Goal: Transaction & Acquisition: Book appointment/travel/reservation

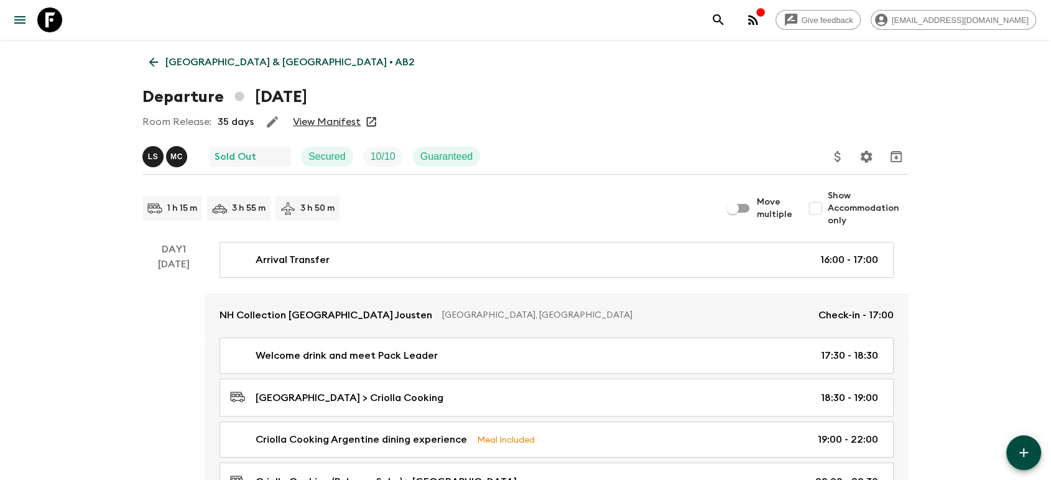
click at [229, 71] on link "[GEOGRAPHIC_DATA] & [GEOGRAPHIC_DATA] • AB2" at bounding box center [281, 62] width 279 height 25
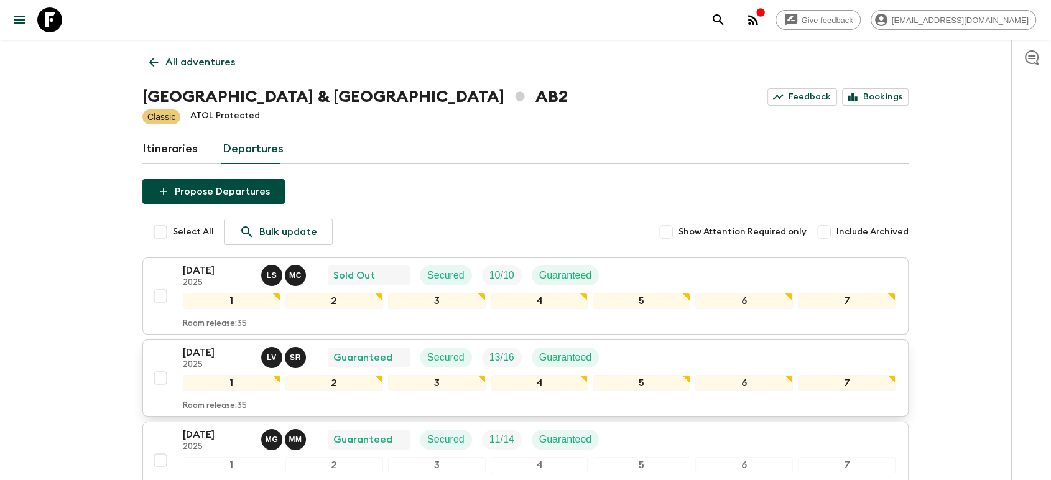
click at [188, 350] on p "[DATE]" at bounding box center [217, 352] width 68 height 15
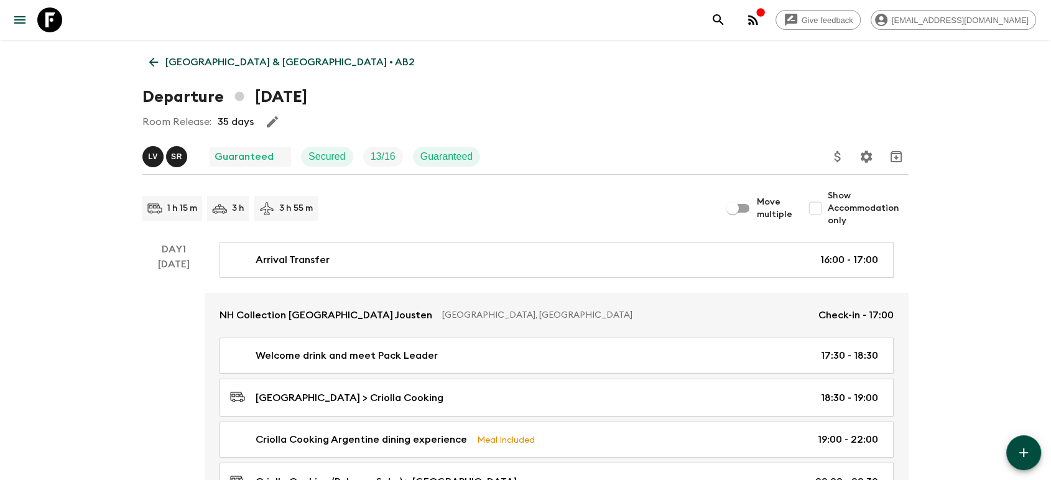
click at [180, 63] on p "[GEOGRAPHIC_DATA] & [GEOGRAPHIC_DATA] • AB2" at bounding box center [289, 62] width 249 height 15
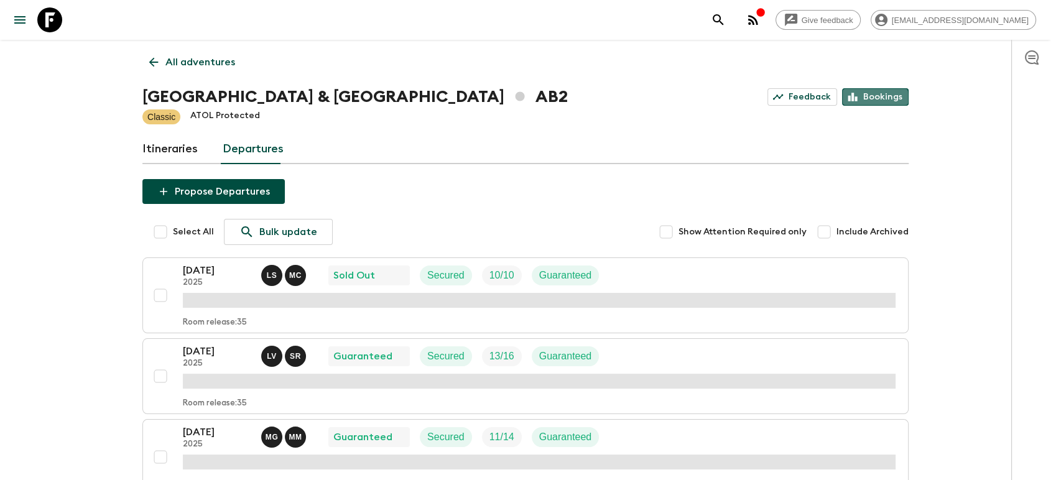
click at [874, 101] on link "Bookings" at bounding box center [875, 96] width 67 height 17
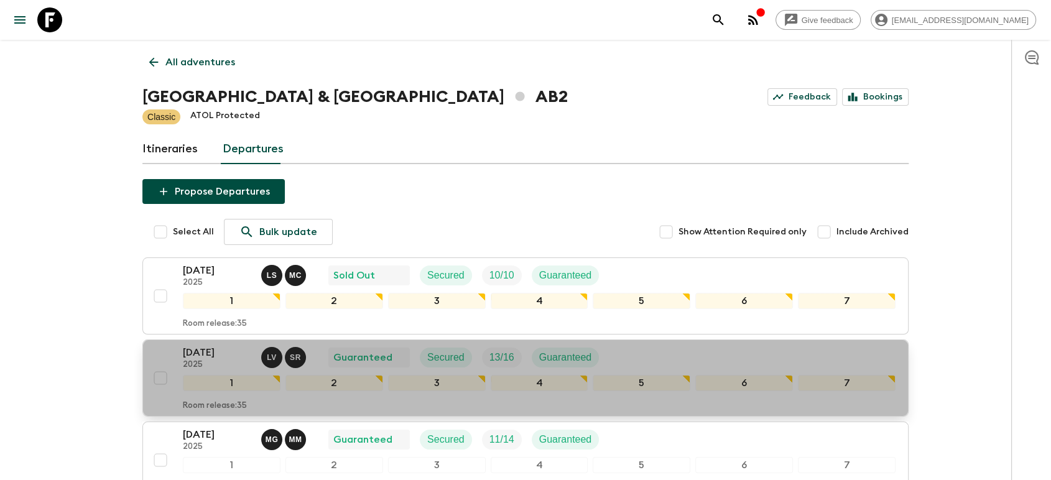
click at [152, 349] on div "[DATE] 2025 L V S R Guaranteed Secured 13 / 16 Guaranteed 1 2 3 4 5 6 7 Room re…" at bounding box center [521, 378] width 747 height 66
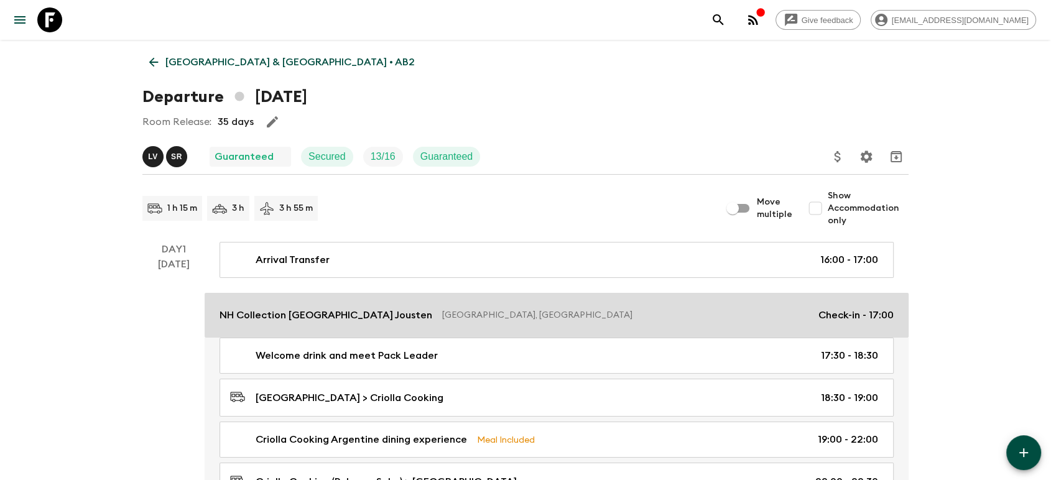
click at [294, 316] on p "NH Collection [GEOGRAPHIC_DATA] Jousten" at bounding box center [325, 315] width 213 height 15
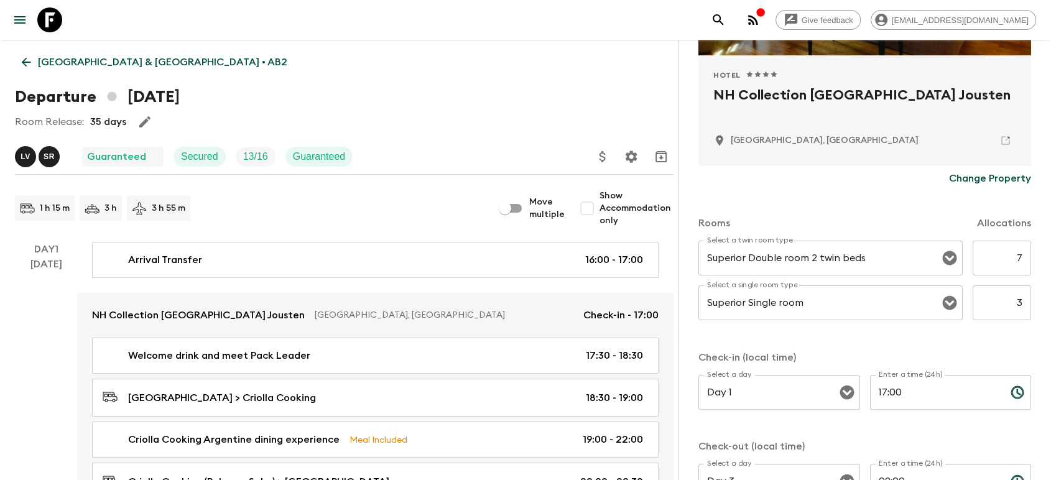
scroll to position [251, 0]
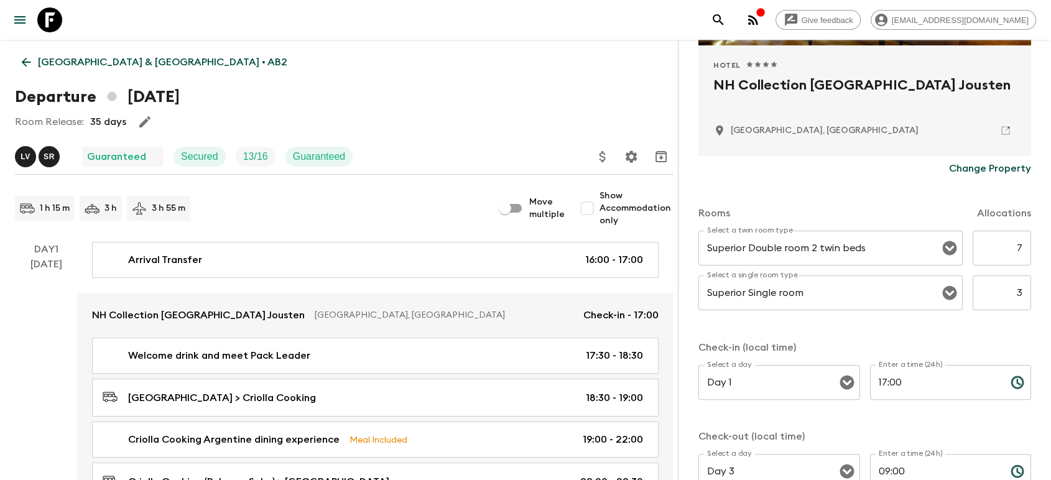
click at [450, 103] on div "Departure [DATE]" at bounding box center [344, 97] width 658 height 25
